Goal: Task Accomplishment & Management: Manage account settings

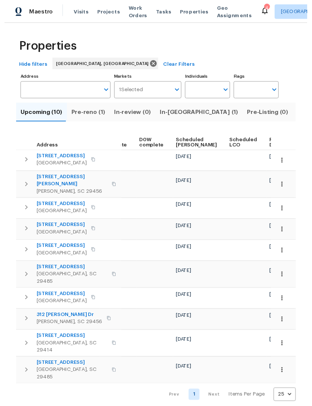
scroll to position [0, 187]
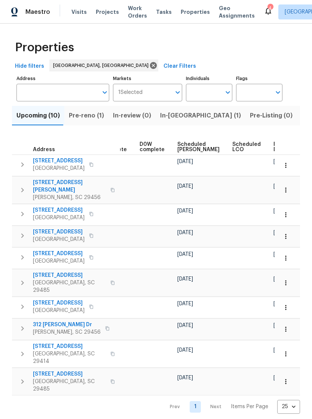
click at [288, 163] on icon "button" at bounding box center [285, 164] width 7 height 7
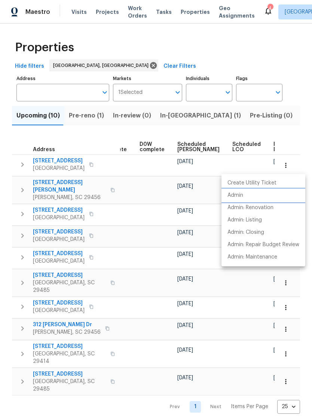
click at [241, 195] on p "Admin" at bounding box center [235, 195] width 16 height 8
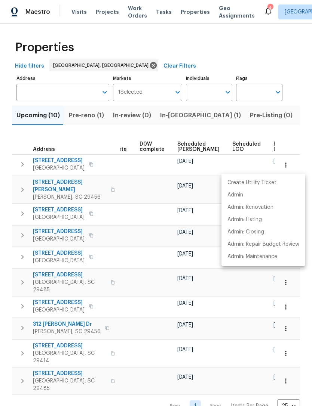
click at [138, 292] on div at bounding box center [156, 203] width 312 height 406
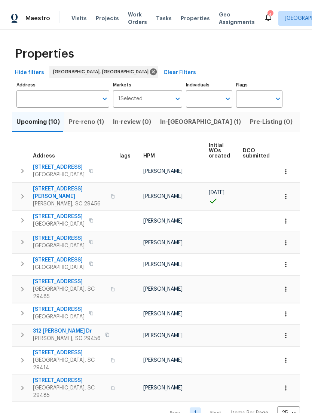
scroll to position [0, 7]
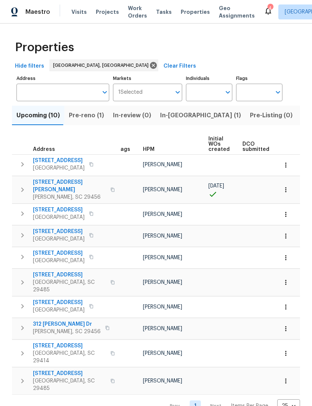
click at [95, 112] on span "Pre-reno (1)" at bounding box center [86, 115] width 35 height 10
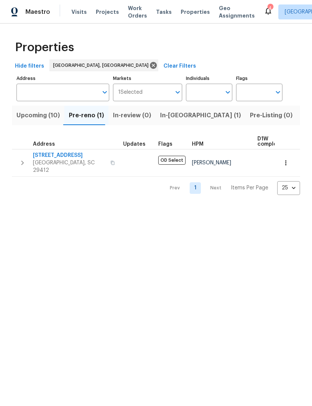
click at [284, 159] on icon "button" at bounding box center [285, 162] width 7 height 7
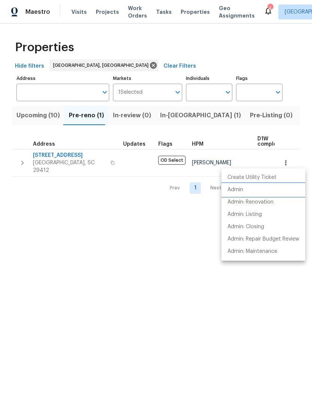
click at [243, 186] on li "Admin" at bounding box center [263, 190] width 84 height 12
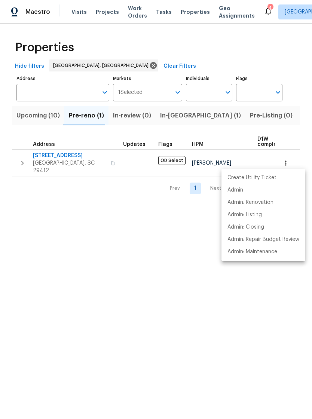
click at [80, 7] on div at bounding box center [156, 209] width 312 height 419
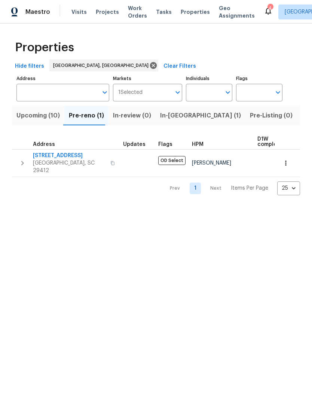
click at [79, 14] on span "Visits" at bounding box center [78, 11] width 15 height 7
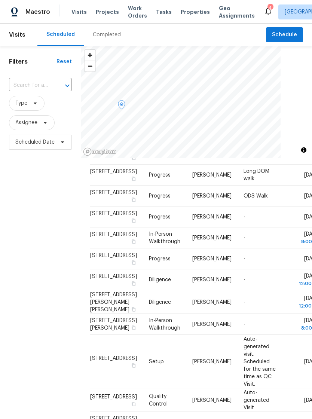
scroll to position [36, 0]
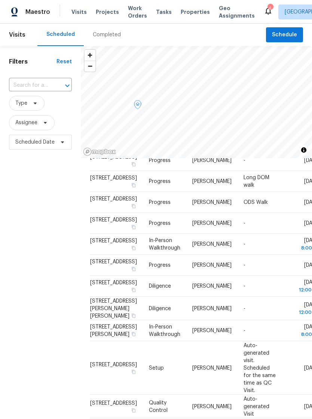
click at [302, 254] on td "Thu, Oct 09 8:00 am" at bounding box center [301, 244] width 38 height 21
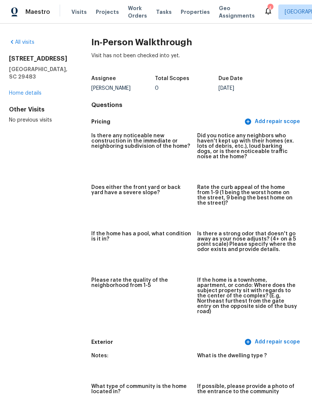
click at [183, 14] on span "Properties" at bounding box center [194, 11] width 29 height 7
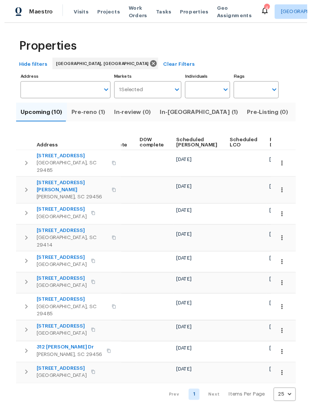
scroll to position [0, 187]
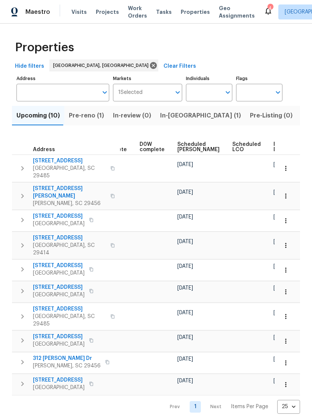
click at [285, 164] on icon "button" at bounding box center [285, 167] width 7 height 7
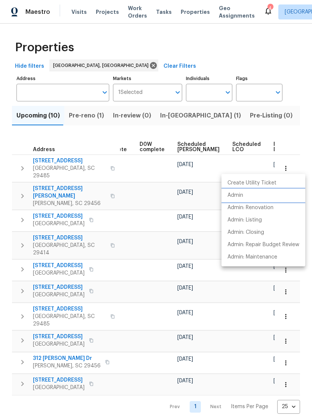
click at [238, 191] on li "Admin" at bounding box center [263, 195] width 84 height 12
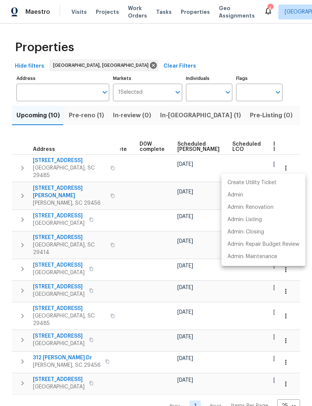
click at [130, 12] on div at bounding box center [156, 203] width 312 height 406
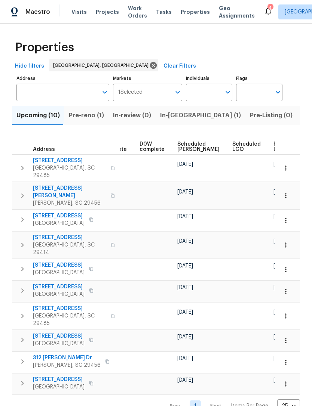
click at [129, 18] on span "Work Orders" at bounding box center [137, 11] width 19 height 15
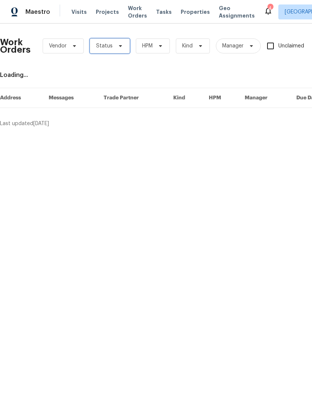
click at [121, 50] on span "Status" at bounding box center [110, 45] width 40 height 15
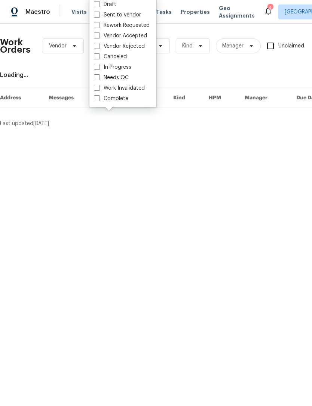
click at [100, 79] on label "Needs QC" at bounding box center [111, 77] width 35 height 7
click at [99, 79] on input "Needs QC" at bounding box center [96, 76] width 5 height 5
checkbox input "true"
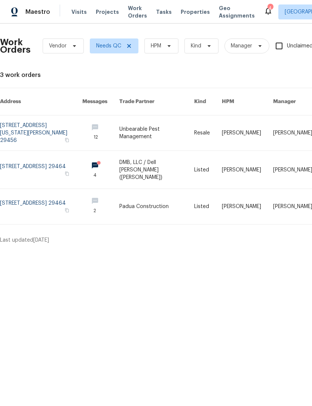
click at [263, 14] on icon at bounding box center [267, 10] width 9 height 9
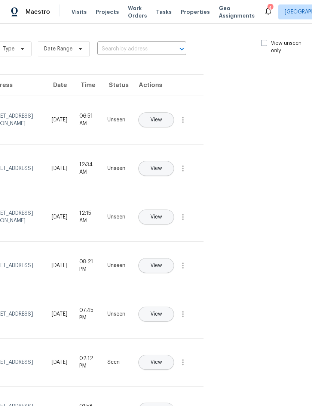
scroll to position [0, 84]
click at [261, 42] on span at bounding box center [264, 43] width 6 height 6
click at [261, 42] on input "View unseen only" at bounding box center [263, 42] width 5 height 5
checkbox input "true"
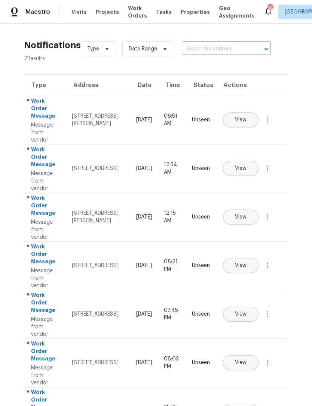
scroll to position [0, 0]
click at [246, 117] on span "View" at bounding box center [241, 120] width 12 height 6
click at [78, 11] on span "Visits" at bounding box center [78, 11] width 15 height 7
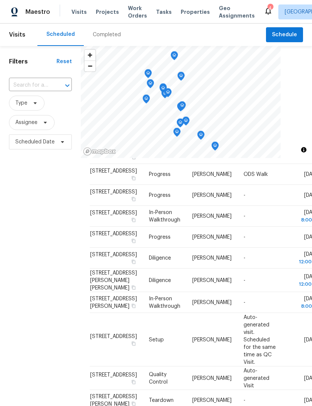
scroll to position [42, 0]
click at [251, 227] on td "-" at bounding box center [259, 216] width 44 height 21
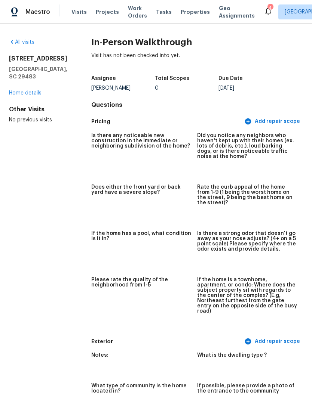
click at [77, 14] on span "Visits" at bounding box center [78, 11] width 15 height 7
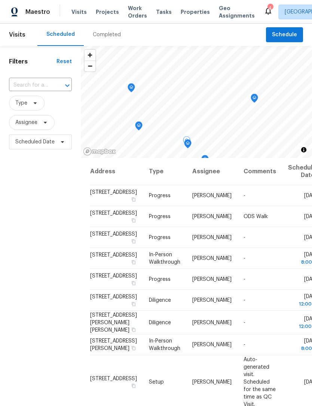
click at [182, 13] on span "Properties" at bounding box center [194, 11] width 29 height 7
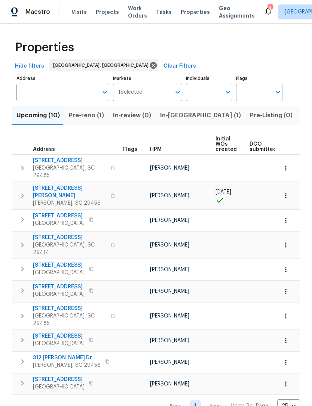
click at [84, 112] on span "Pre-reno (1)" at bounding box center [86, 115] width 35 height 10
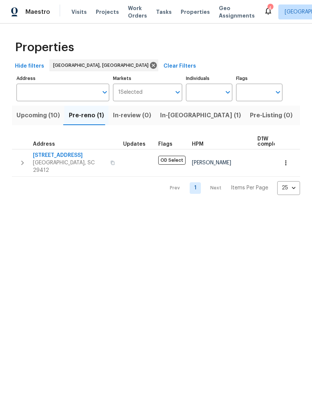
click at [285, 159] on icon "button" at bounding box center [285, 162] width 7 height 7
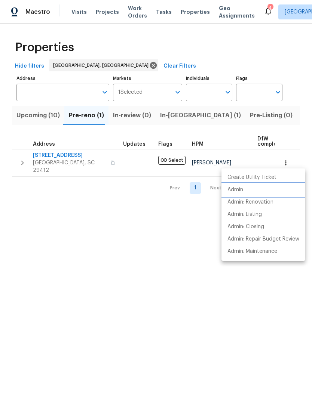
click at [240, 189] on p "Admin" at bounding box center [235, 190] width 16 height 8
click at [92, 113] on div at bounding box center [156, 203] width 312 height 406
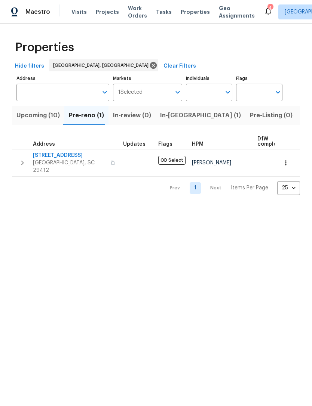
click at [287, 159] on icon "button" at bounding box center [285, 162] width 7 height 7
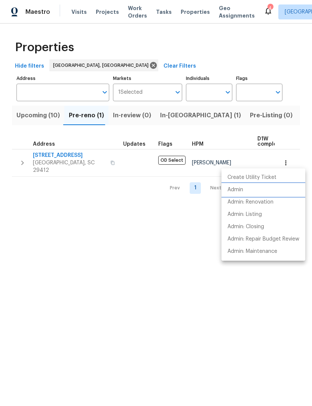
click at [243, 188] on p "Admin" at bounding box center [235, 190] width 16 height 8
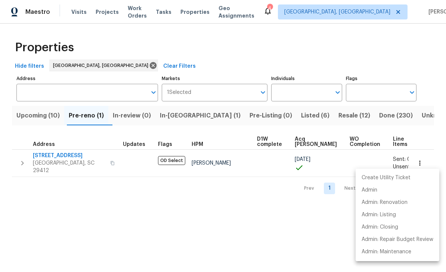
click at [167, 125] on div at bounding box center [223, 136] width 446 height 272
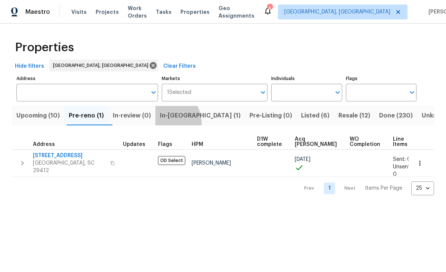
click at [167, 125] on button "In-reno (1)" at bounding box center [200, 115] width 90 height 19
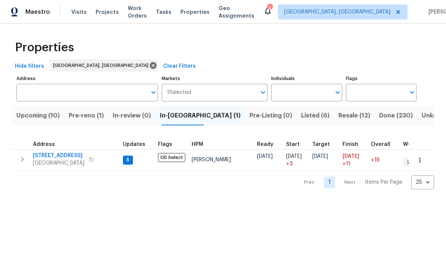
click at [247, 15] on span "Geo Assignments" at bounding box center [237, 11] width 36 height 15
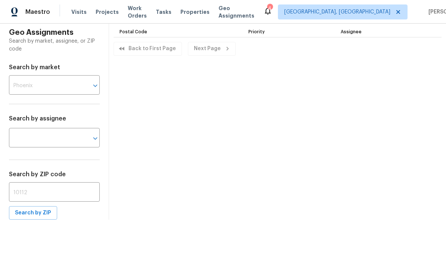
click at [311, 219] on html "Maestro Visits Projects Work Orders Tasks Properties Geo Assignments 4 Charlest…" at bounding box center [223, 109] width 446 height 219
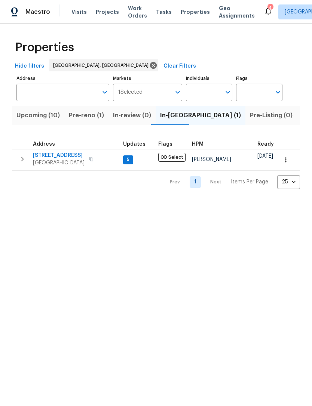
click at [290, 159] on button "button" at bounding box center [285, 160] width 16 height 16
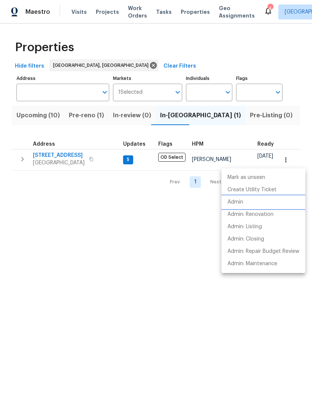
click at [239, 200] on p "Admin" at bounding box center [235, 202] width 16 height 8
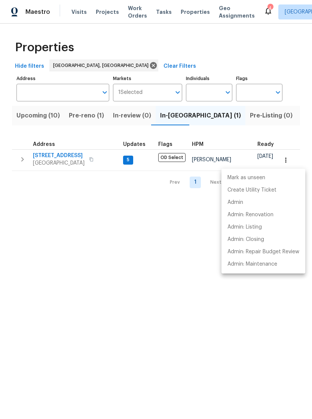
click at [86, 117] on div at bounding box center [156, 209] width 312 height 419
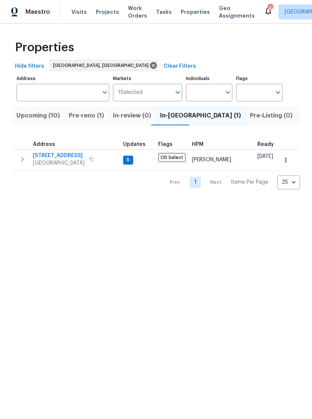
click at [83, 117] on span "Pre-reno (1)" at bounding box center [86, 115] width 35 height 10
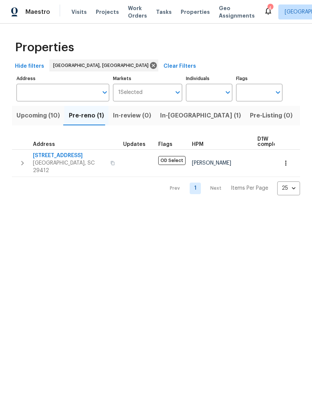
click at [284, 159] on icon "button" at bounding box center [285, 162] width 7 height 7
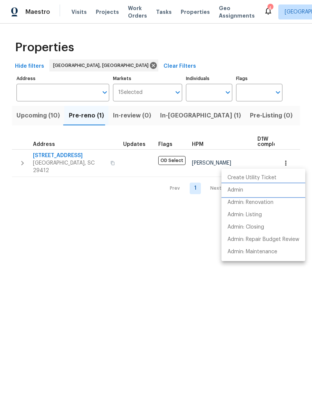
click at [242, 189] on p "Admin" at bounding box center [235, 190] width 16 height 8
click at [62, 153] on div at bounding box center [156, 209] width 312 height 419
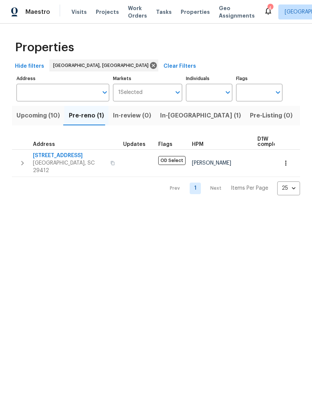
click at [67, 163] on span "Charleston, SC 29412" at bounding box center [69, 166] width 73 height 15
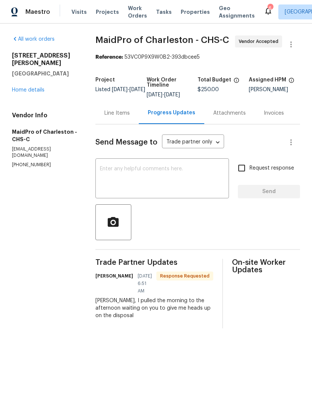
click at [37, 87] on link "Home details" at bounding box center [28, 89] width 33 height 5
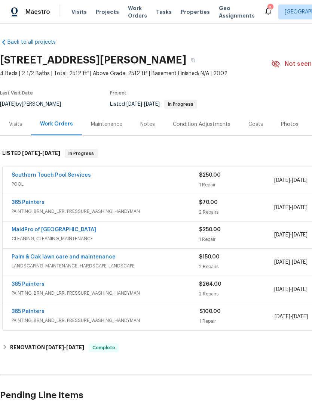
click at [108, 291] on span "PAINTING, BRN_AND_LRR, PRESSURE_WASHING, HANDYMAN" at bounding box center [105, 293] width 187 height 7
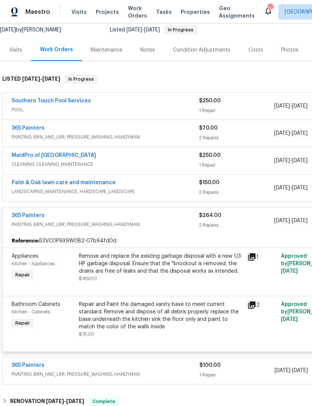
scroll to position [75, 0]
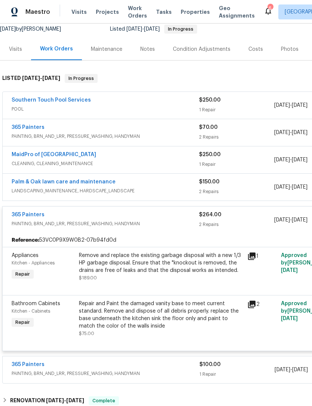
click at [35, 214] on link "365 Painters" at bounding box center [28, 214] width 33 height 5
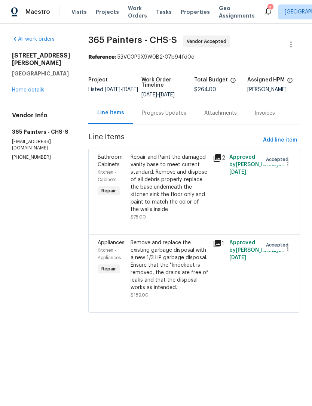
click at [164, 112] on div "Progress Updates" at bounding box center [164, 112] width 44 height 7
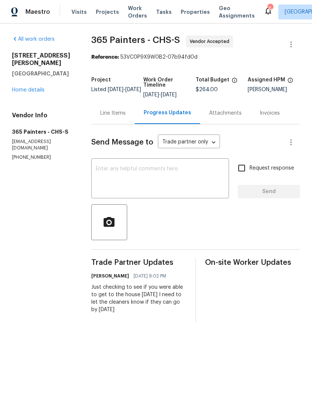
click at [164, 167] on textarea at bounding box center [160, 179] width 129 height 26
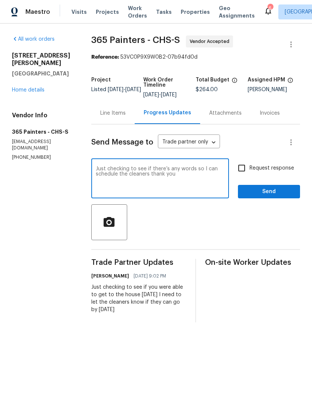
type textarea "Just checking to see if there’s any words so I can schedule the cleaners thank …"
click at [249, 169] on input "Request response" at bounding box center [242, 168] width 16 height 16
checkbox input "true"
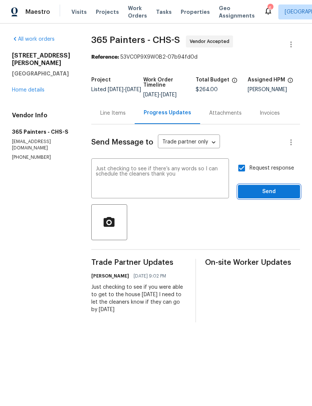
click at [257, 194] on span "Send" at bounding box center [269, 191] width 50 height 9
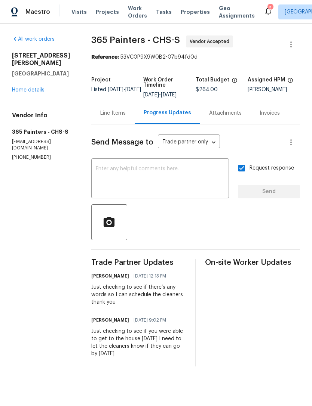
click at [186, 9] on span "Properties" at bounding box center [194, 11] width 29 height 7
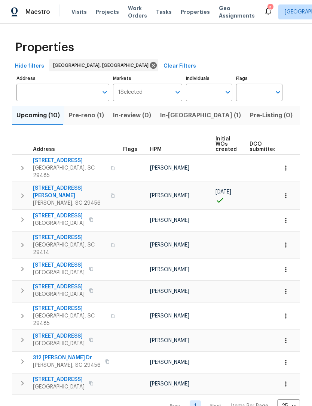
click at [74, 15] on span "Visits" at bounding box center [78, 11] width 15 height 7
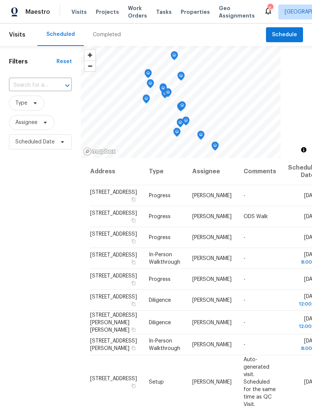
click at [187, 9] on span "Properties" at bounding box center [194, 11] width 29 height 7
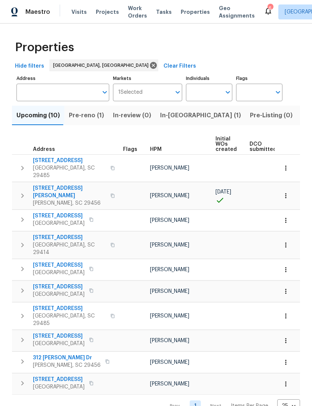
click at [286, 192] on icon "button" at bounding box center [285, 195] width 7 height 7
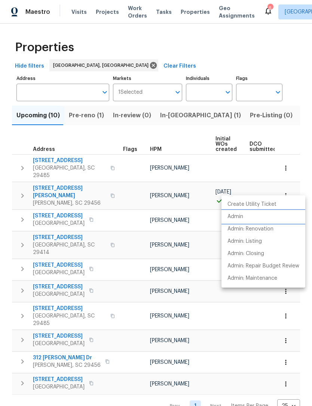
click at [243, 216] on p "Admin" at bounding box center [235, 217] width 16 height 8
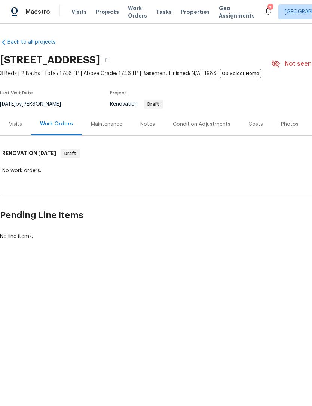
click at [13, 124] on div "Visits" at bounding box center [15, 124] width 13 height 7
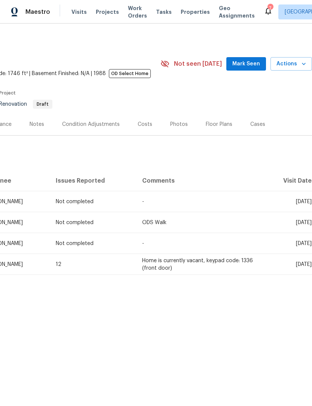
scroll to position [0, 111]
click at [92, 124] on div "Condition Adjustments" at bounding box center [91, 124] width 58 height 7
